Goal: Task Accomplishment & Management: Use online tool/utility

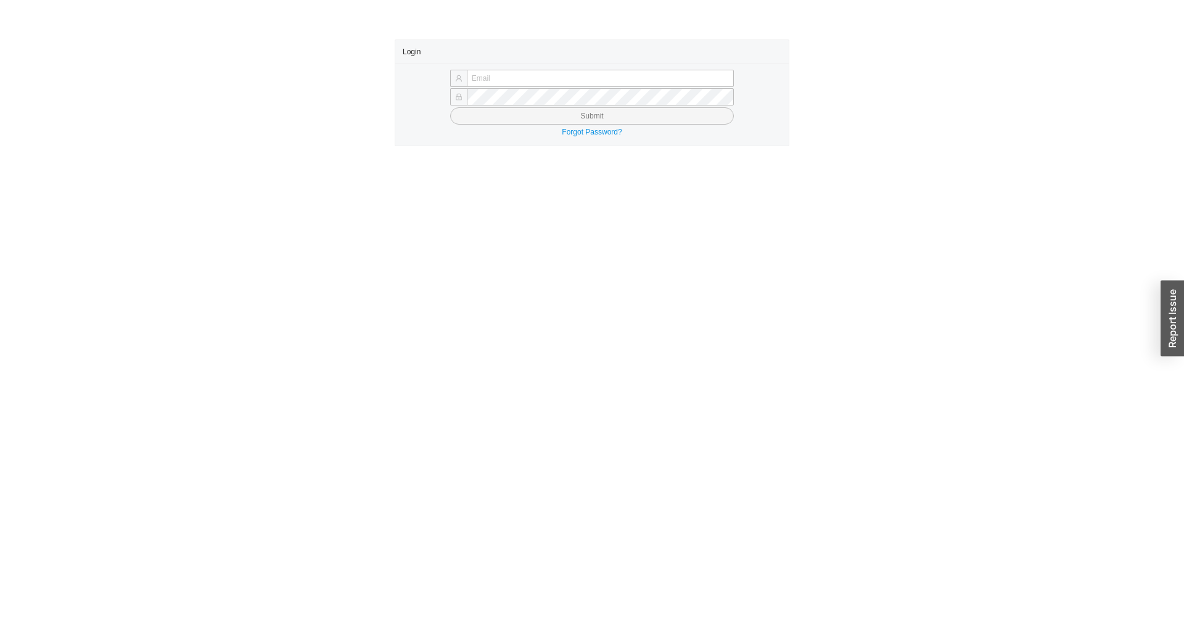
type input "[PERSON_NAME][EMAIL_ADDRESS][DOMAIN_NAME]"
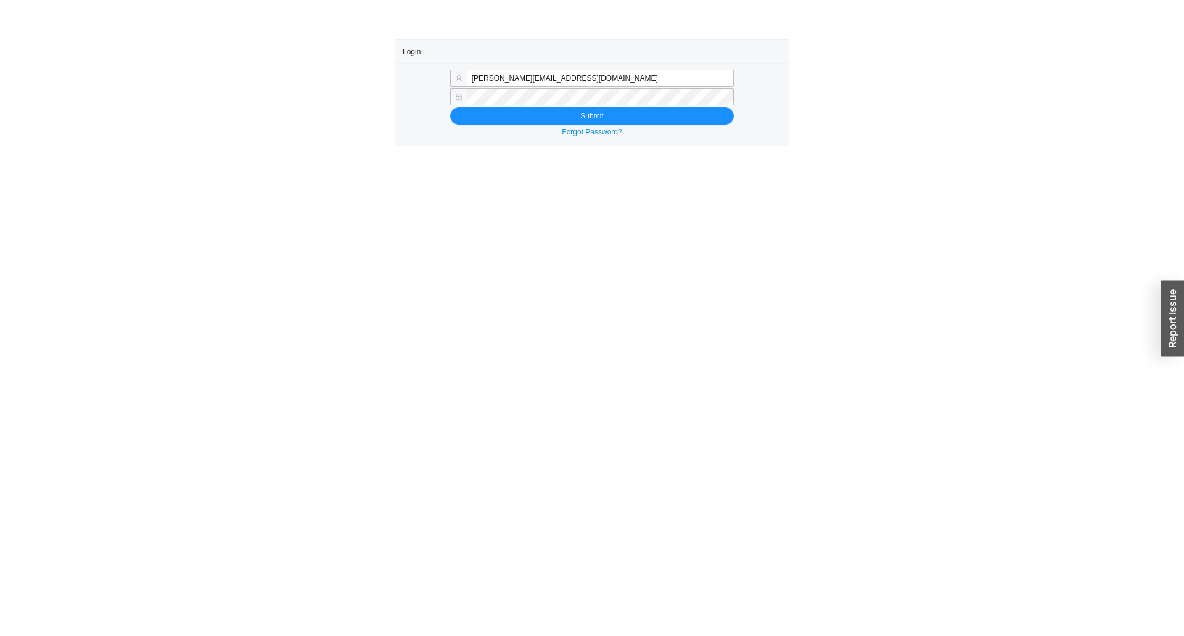
click at [528, 130] on div "Forgot Password?" at bounding box center [592, 132] width 379 height 12
click at [533, 125] on div "[EMAIL_ADDRESS][DOMAIN_NAME] Submit Forgot Password?" at bounding box center [591, 104] width 393 height 83
click at [530, 121] on button "Submit" at bounding box center [592, 115] width 284 height 17
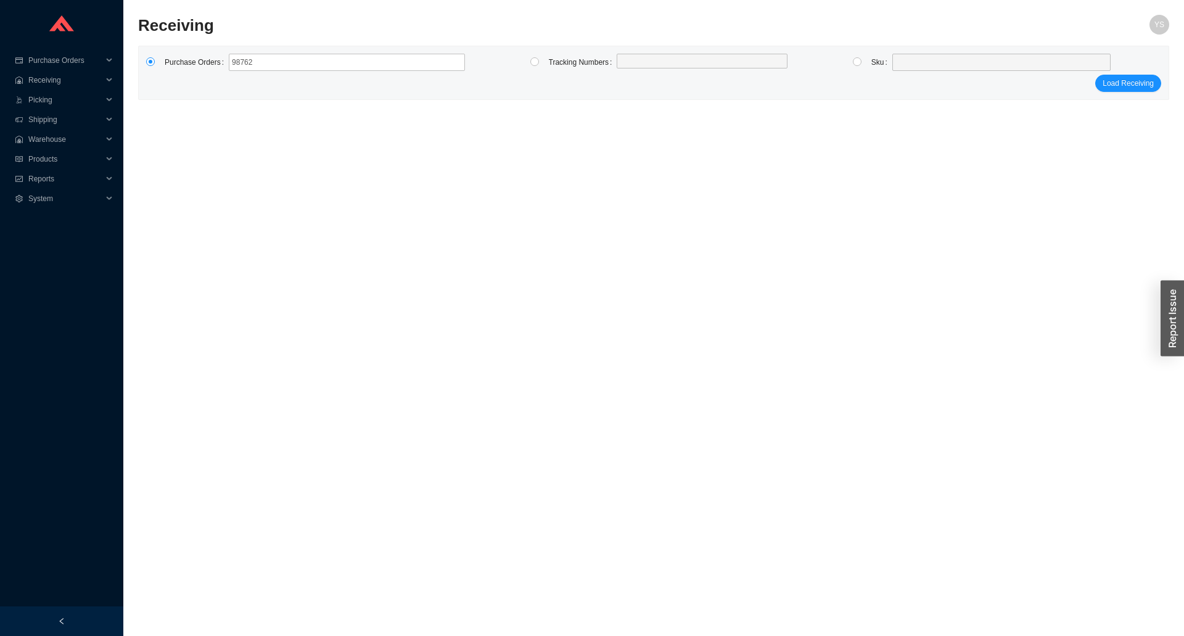
type input "987624"
type input "987547"
type input "988044"
click button "Load Receiving" at bounding box center [1128, 83] width 66 height 17
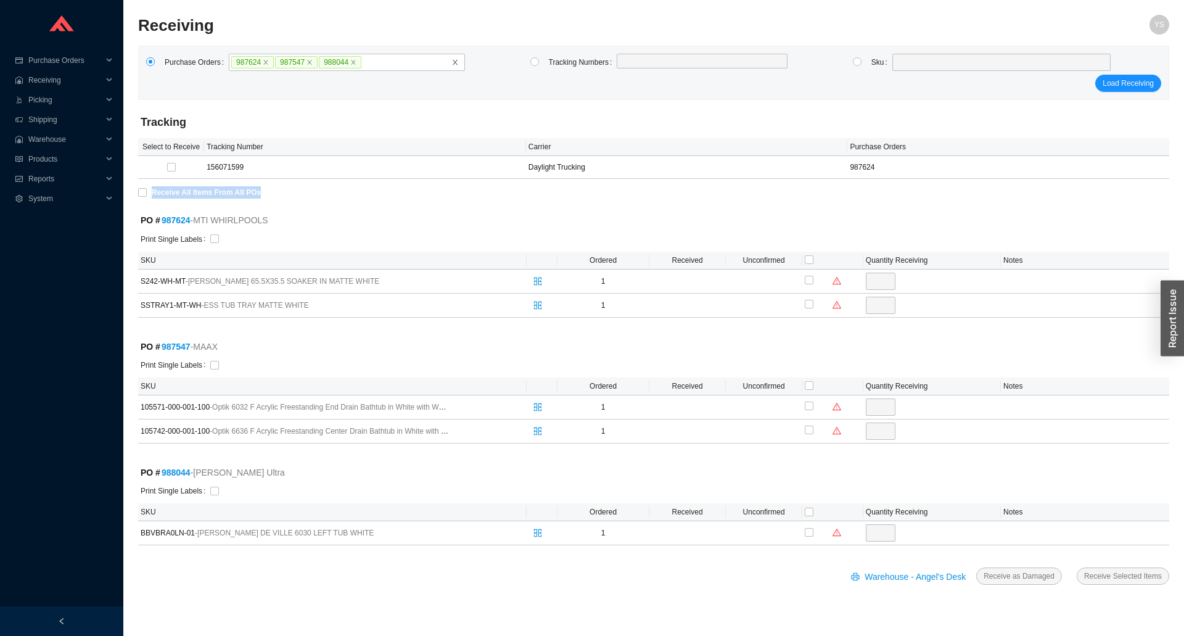
click at [140, 200] on section "Receiving YS Purchase Orders 987624 987547 988044 Tracking Numbers Sku Load Rec…" at bounding box center [653, 318] width 1060 height 636
click at [145, 194] on input "Receive All Items From All POs" at bounding box center [142, 192] width 9 height 9
checkbox input "true"
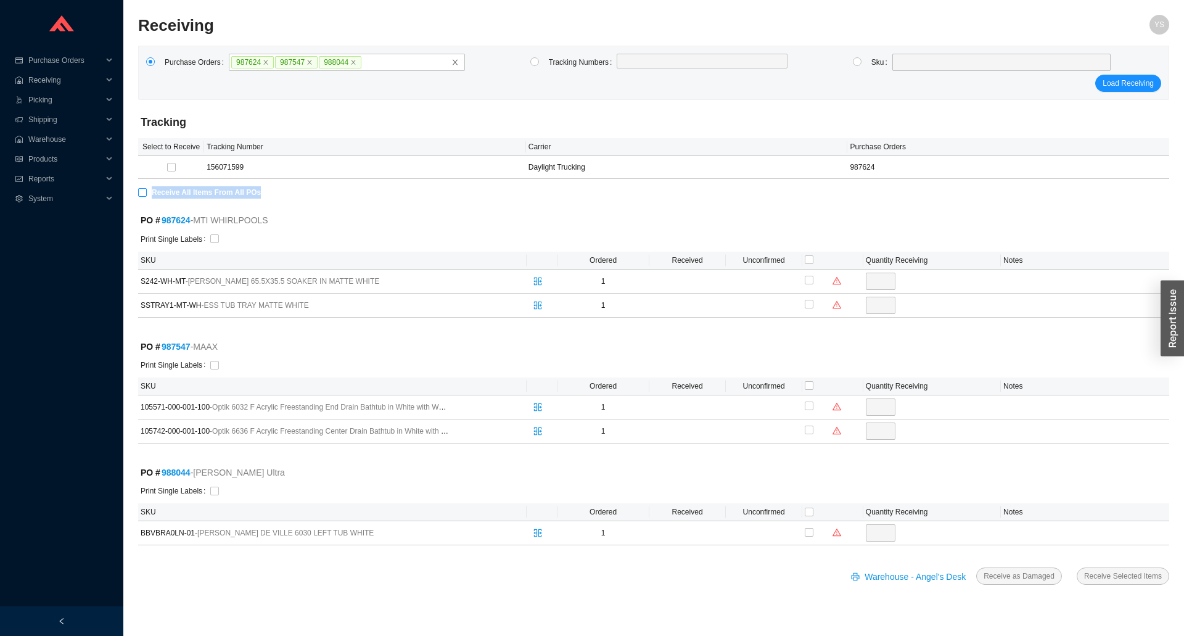
type input "1"
checkbox input "true"
type input "1"
checkbox input "true"
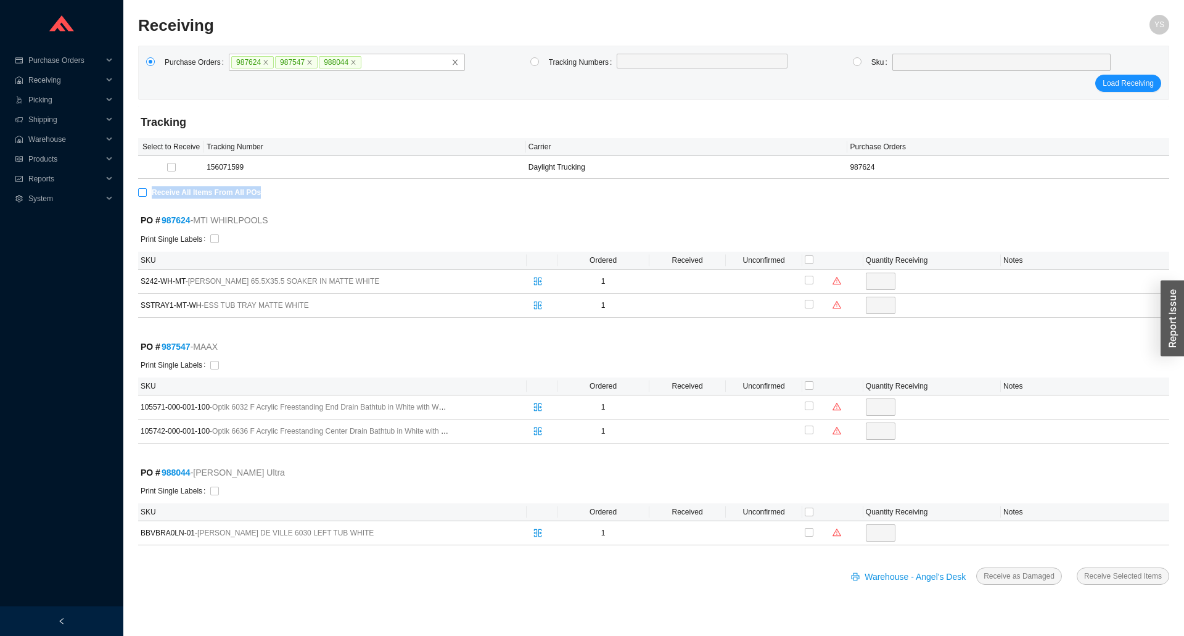
type input "1"
checkbox input "true"
type input "1"
checkbox input "true"
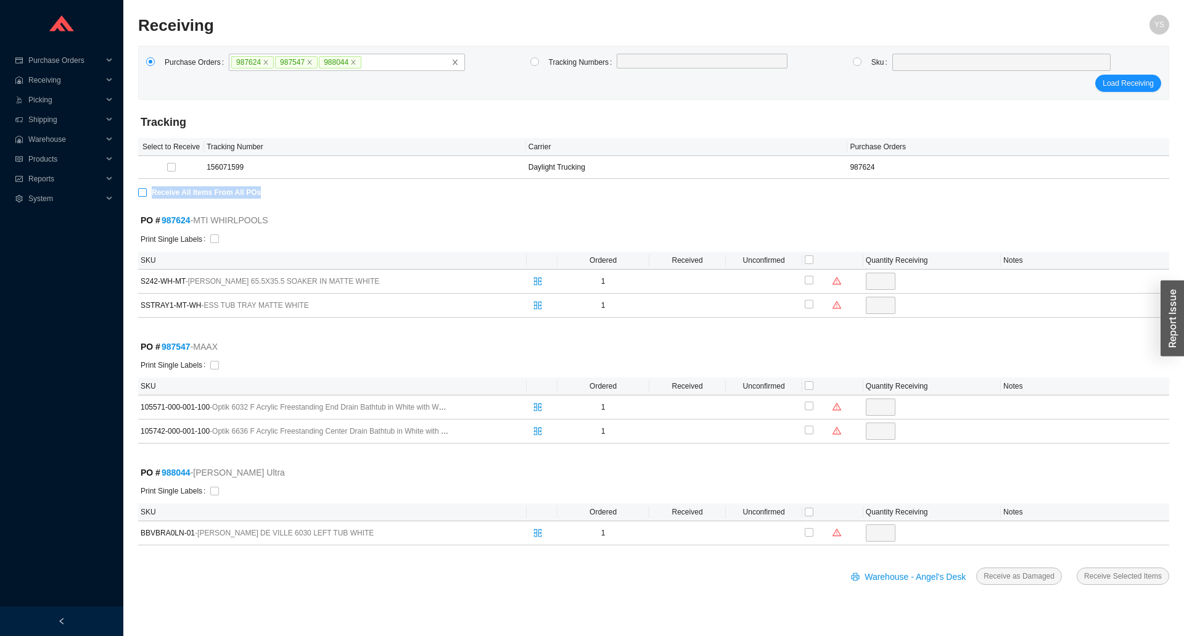
type input "1"
click at [1076, 567] on button "Receive Selected Items" at bounding box center [1122, 575] width 92 height 17
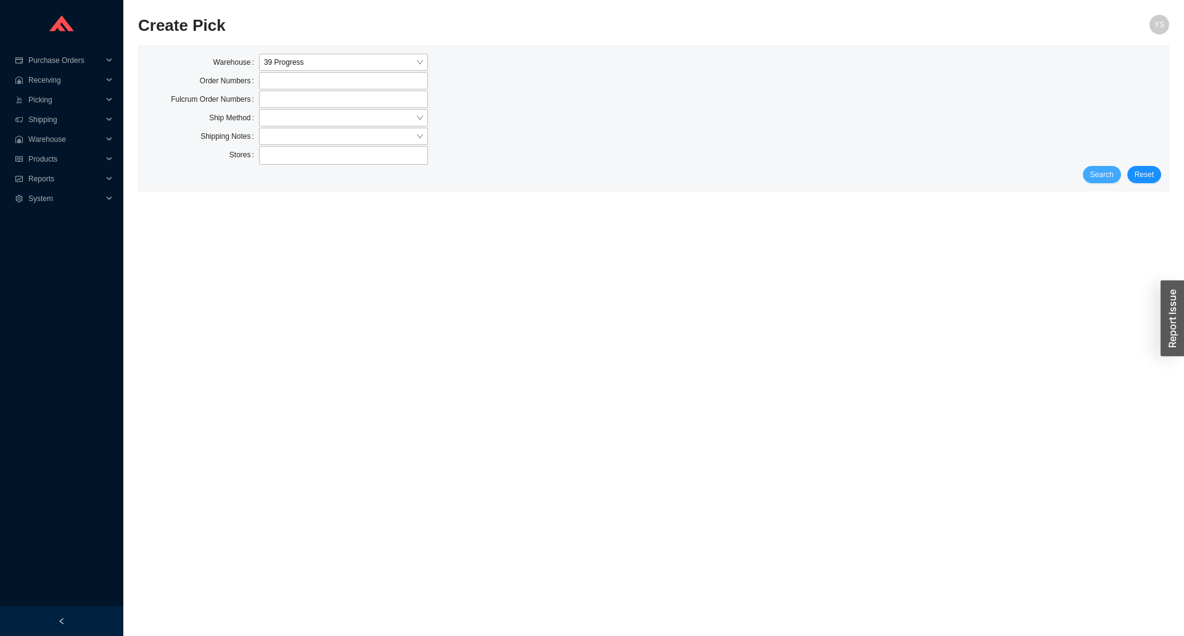
click at [1104, 174] on span "Search" at bounding box center [1101, 174] width 23 height 12
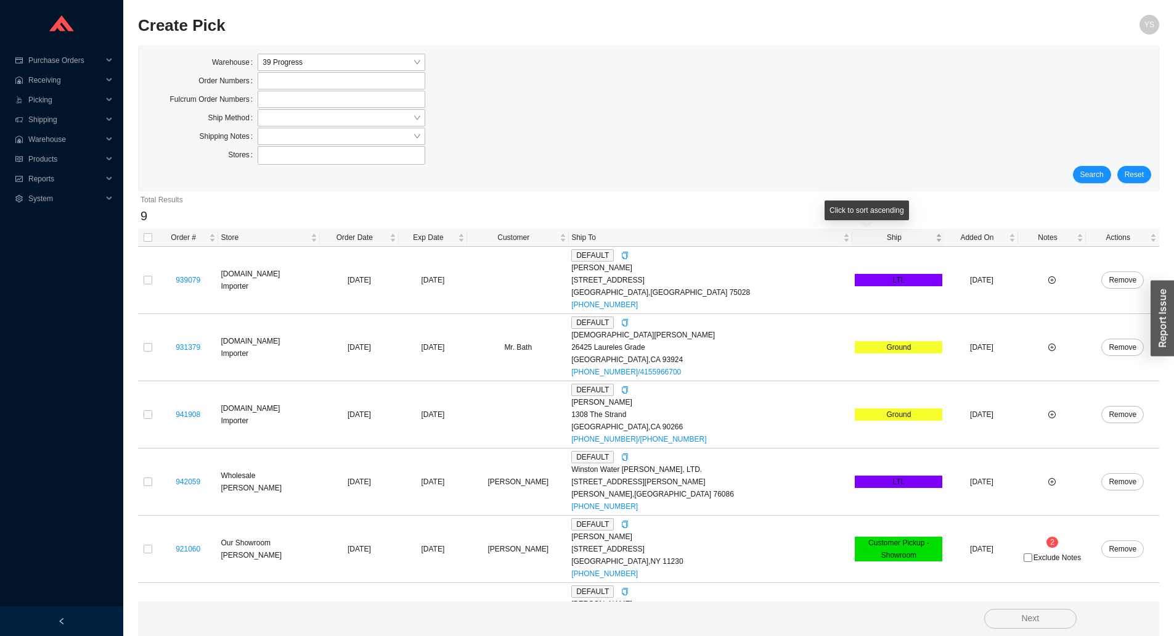
click at [876, 237] on span "Ship" at bounding box center [894, 237] width 78 height 12
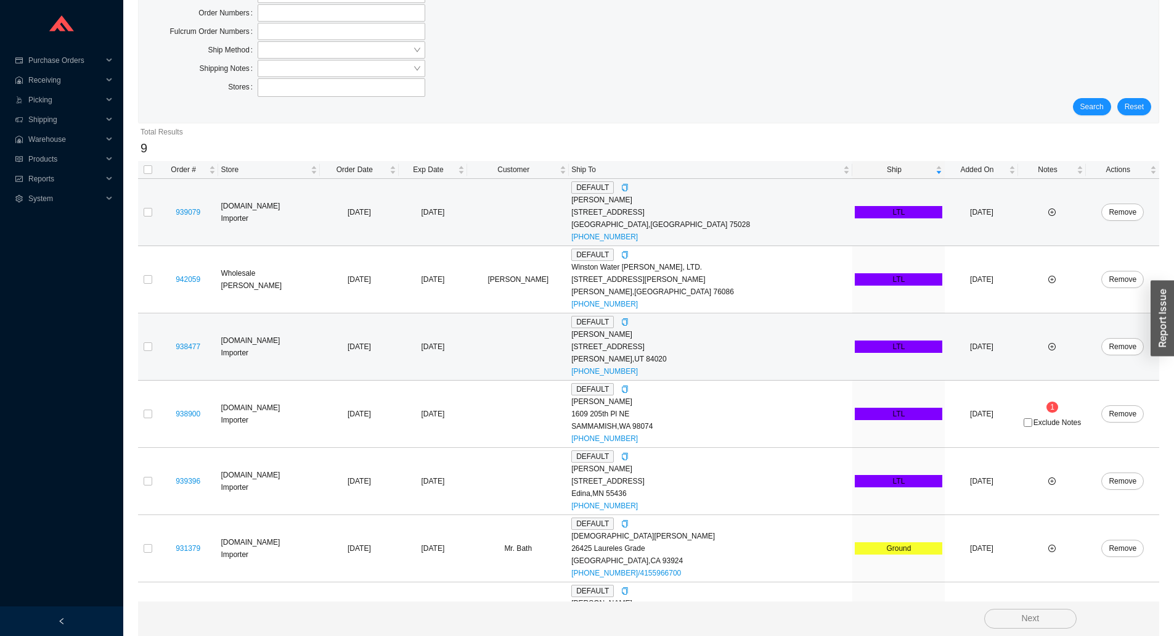
scroll to position [123, 0]
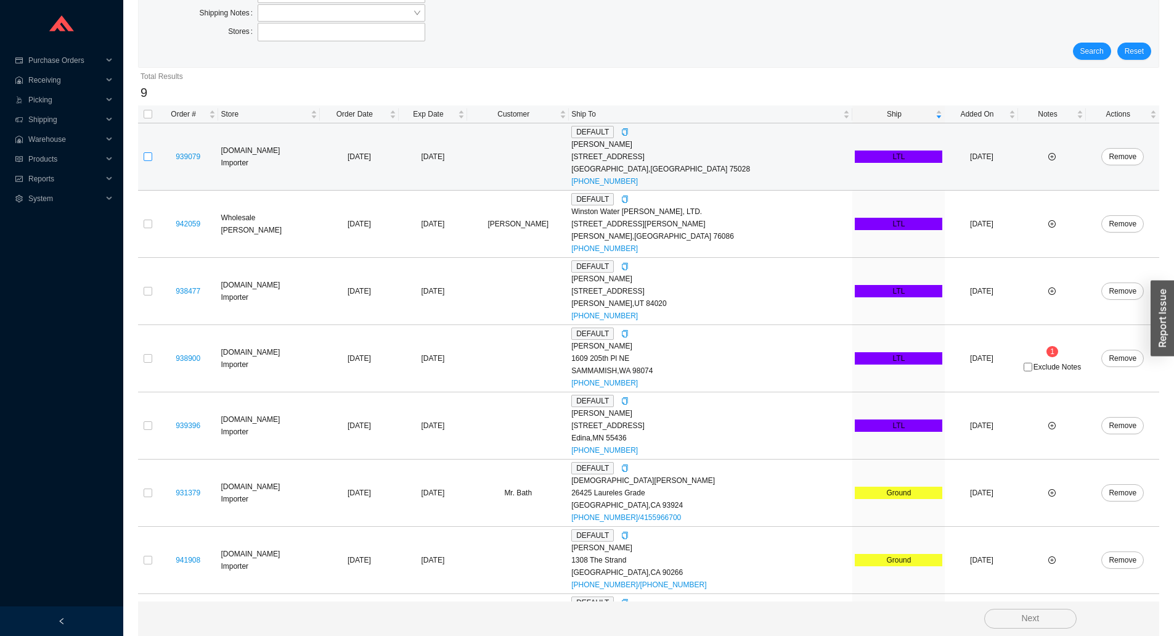
click at [147, 163] on label at bounding box center [148, 156] width 9 height 12
click at [147, 161] on input "checkbox" at bounding box center [148, 156] width 9 height 9
checkbox input "true"
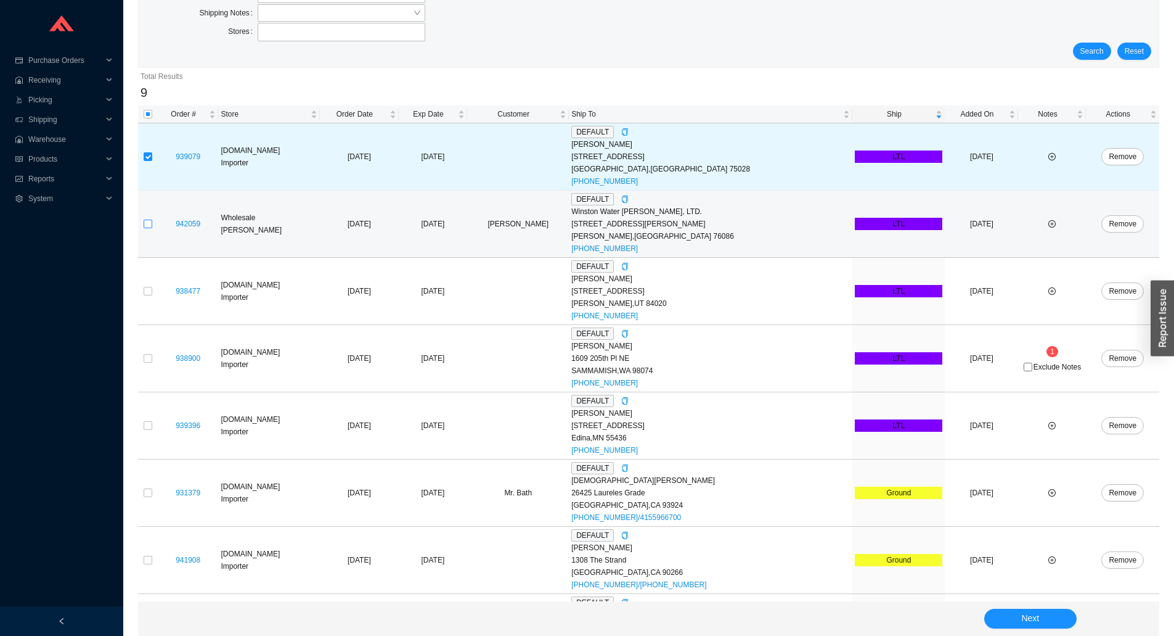
click at [149, 228] on input "checkbox" at bounding box center [148, 223] width 9 height 9
checkbox input "true"
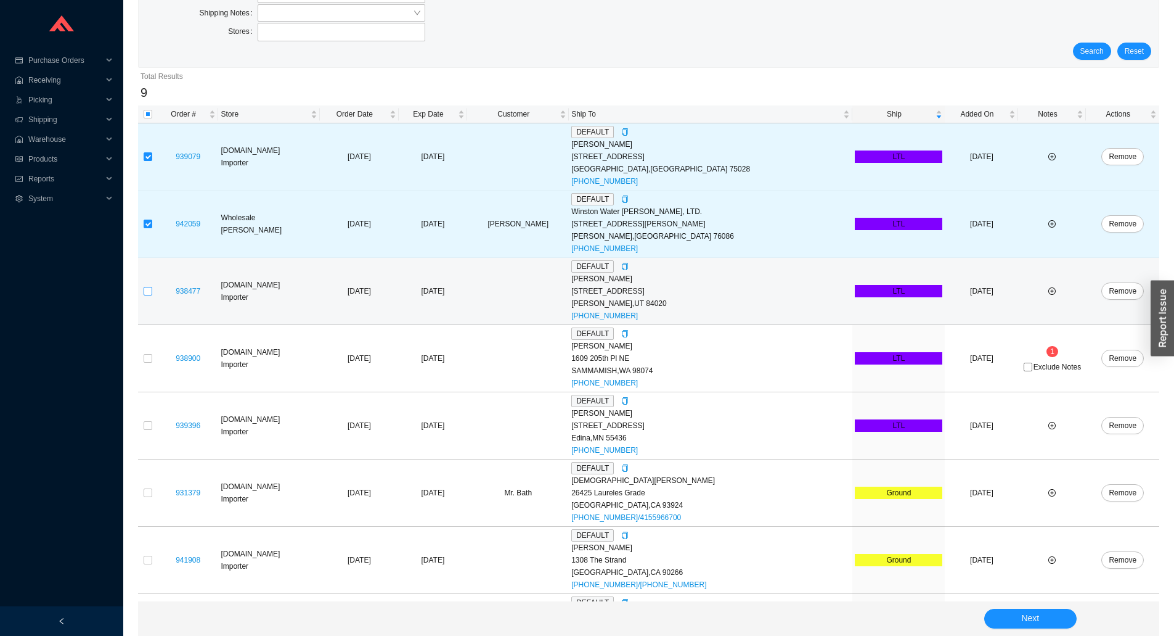
click at [146, 295] on input "checkbox" at bounding box center [148, 291] width 9 height 9
checkbox input "true"
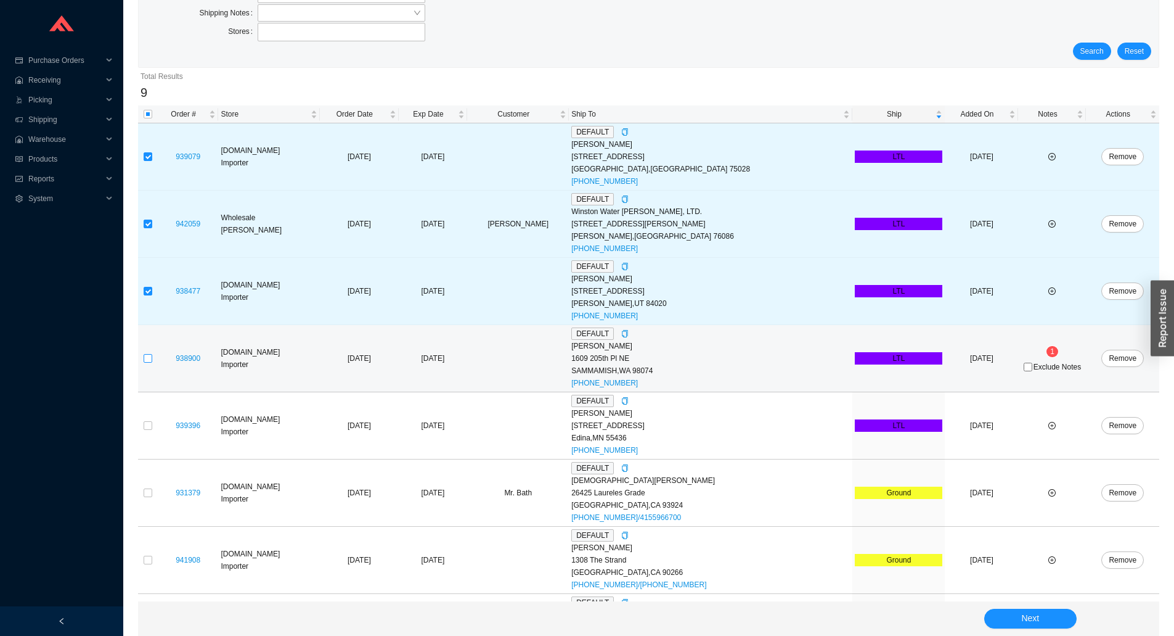
click at [144, 354] on input "checkbox" at bounding box center [148, 358] width 9 height 9
checkbox input "true"
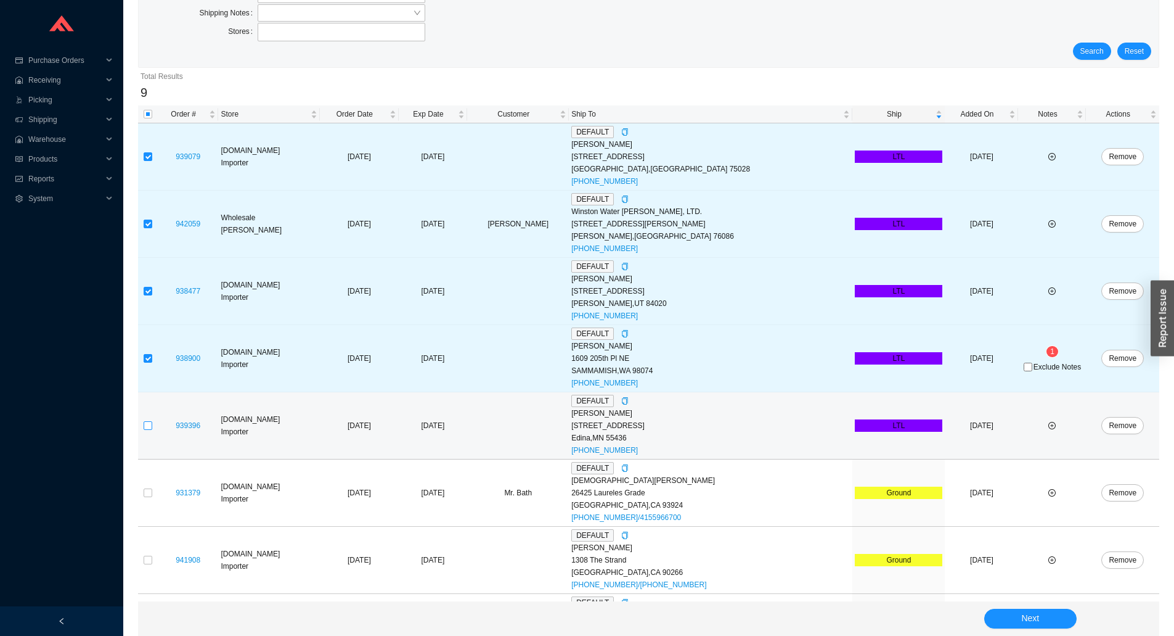
click at [144, 424] on input "checkbox" at bounding box center [148, 425] width 9 height 9
checkbox input "true"
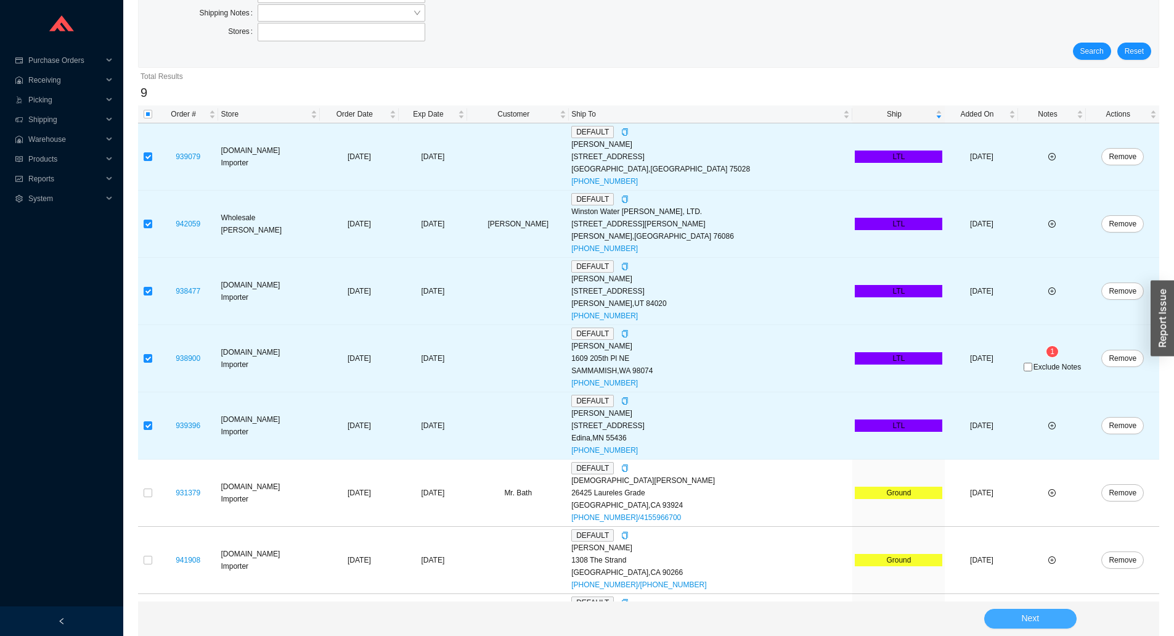
click at [998, 613] on button "Next" at bounding box center [1031, 619] width 92 height 20
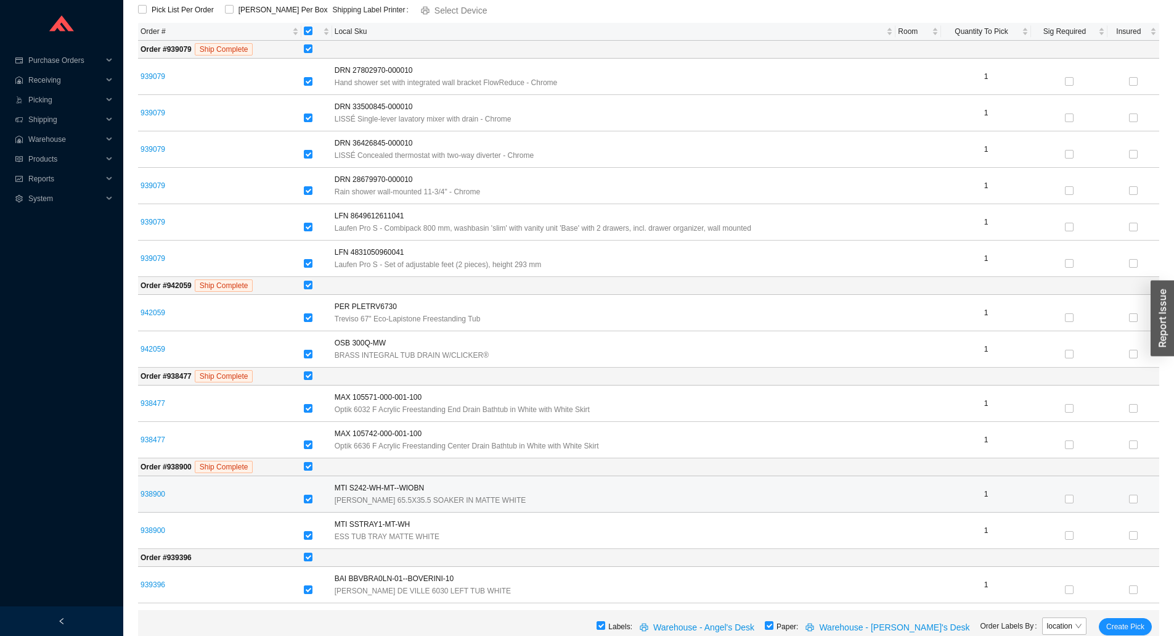
scroll to position [197, 0]
click at [774, 625] on input "checkbox" at bounding box center [769, 625] width 9 height 9
checkbox input "false"
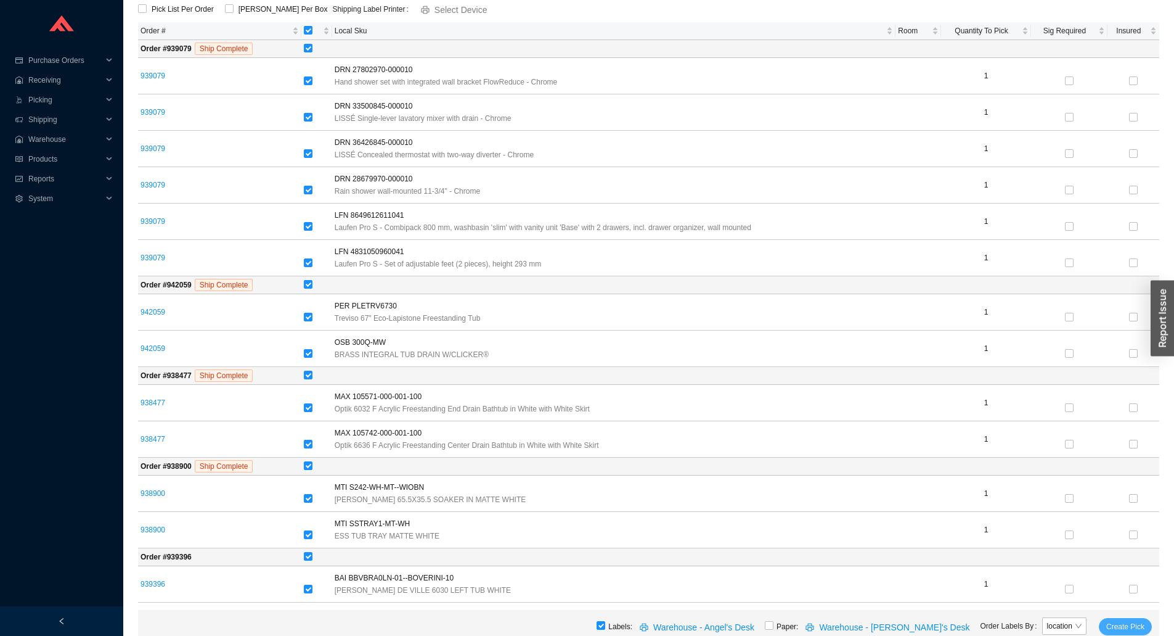
click at [1120, 634] on button "Create Pick" at bounding box center [1125, 626] width 53 height 17
